Goal: Task Accomplishment & Management: Complete application form

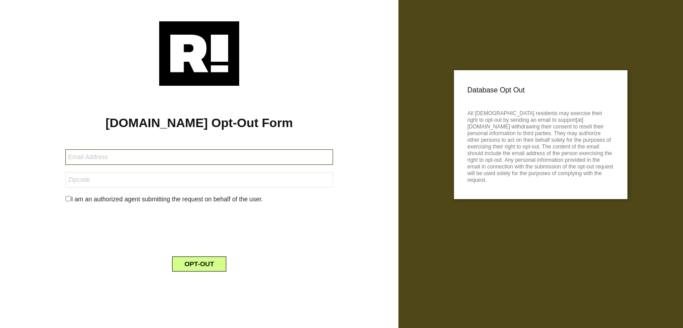
click at [171, 160] on input "text" at bounding box center [199, 157] width 268 height 16
paste input "[EMAIL_ADDRESS][DOMAIN_NAME]"
type input "[EMAIL_ADDRESS][DOMAIN_NAME]"
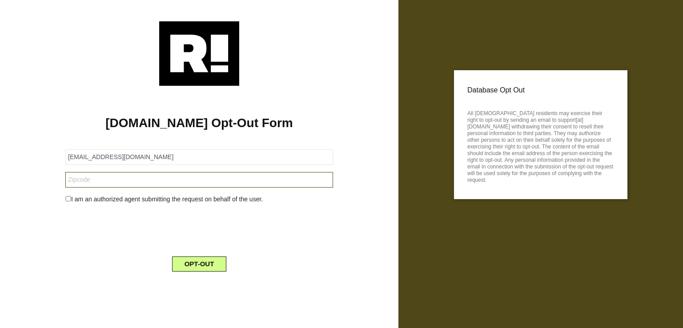
click at [182, 180] on input "text" at bounding box center [199, 180] width 268 height 16
type input "60647"
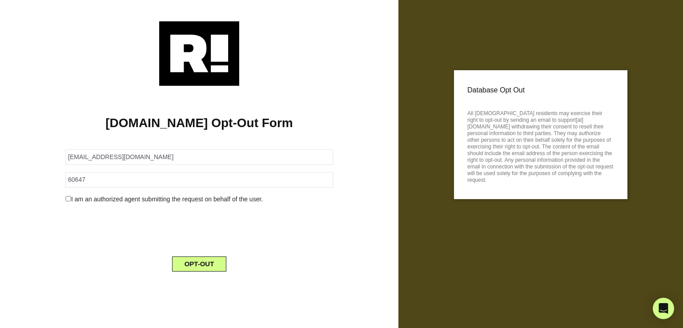
click at [81, 202] on div "I am an authorized agent submitting the request on behalf of the user." at bounding box center [199, 199] width 281 height 9
click at [66, 200] on input "checkbox" at bounding box center [68, 198] width 6 height 5
checkbox input "true"
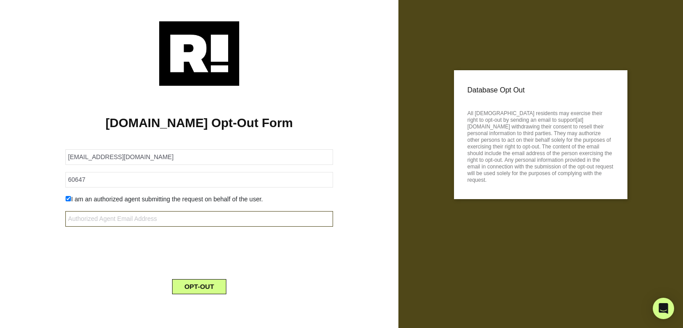
click at [131, 221] on input "text" at bounding box center [199, 219] width 268 height 16
paste input "[EMAIL_ADDRESS][DOMAIN_NAME]"
type input "[EMAIL_ADDRESS][DOMAIN_NAME]"
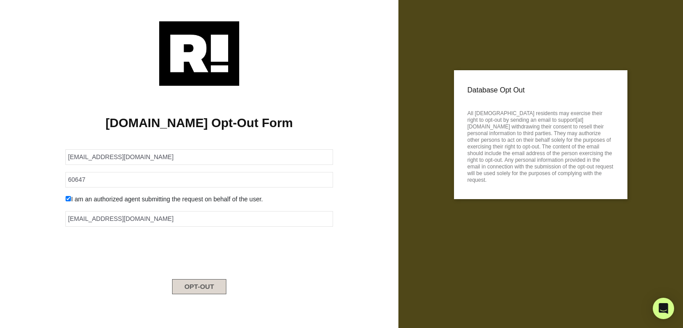
click at [203, 289] on button "OPT-OUT" at bounding box center [199, 286] width 55 height 15
